Goal: Communication & Community: Answer question/provide support

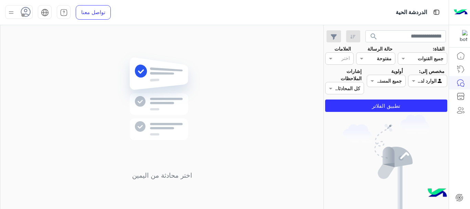
click at [29, 15] on use at bounding box center [26, 12] width 10 height 10
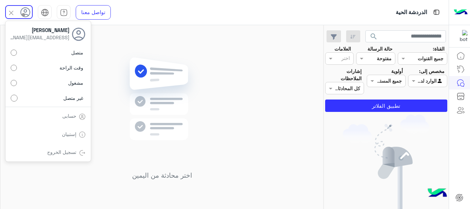
click at [14, 56] on label "متصل" at bounding box center [48, 52] width 75 height 12
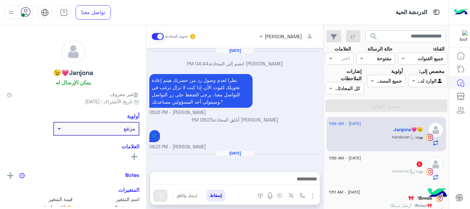
scroll to position [298, 0]
